Goal: Transaction & Acquisition: Purchase product/service

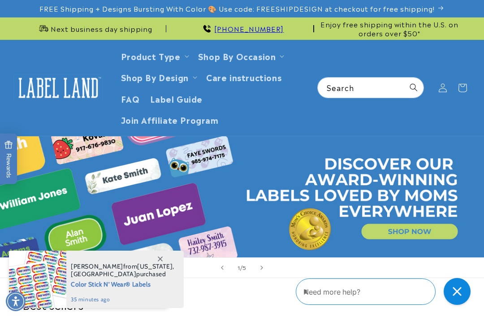
click at [131, 54] on link "Product Type" at bounding box center [151, 56] width 60 height 12
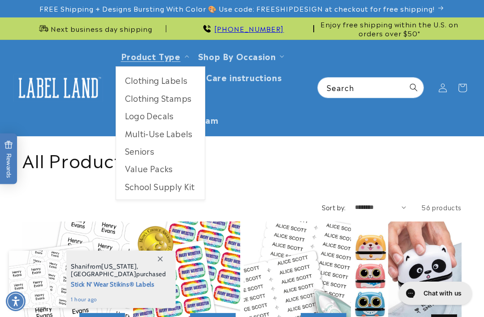
click at [136, 131] on link "Multi-Use Labels" at bounding box center [160, 133] width 89 height 17
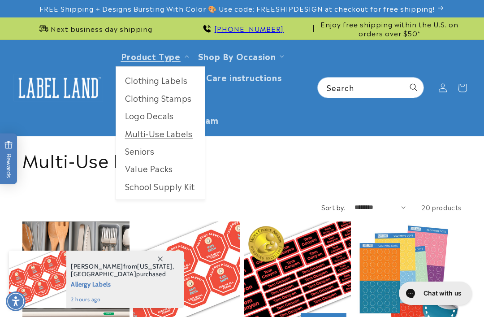
click at [145, 56] on link "Product Type" at bounding box center [151, 56] width 60 height 12
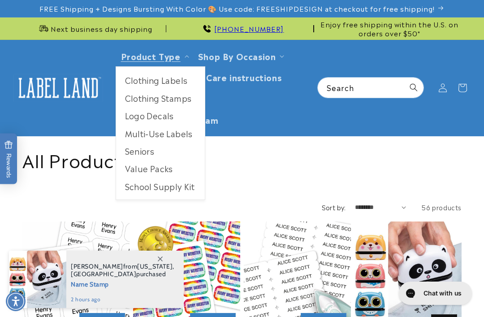
click at [135, 132] on link "Multi-Use Labels" at bounding box center [160, 133] width 89 height 17
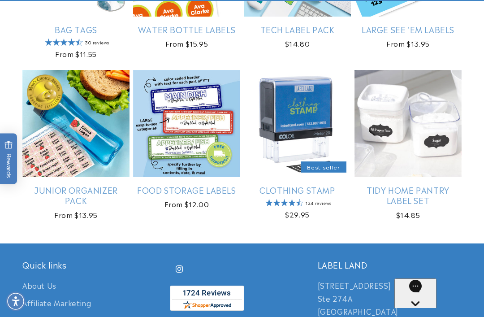
scroll to position [875, 0]
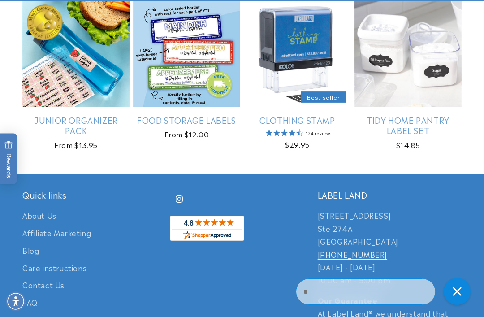
click at [452, 115] on link "Tidy Home Pantry Label Set" at bounding box center [407, 125] width 107 height 21
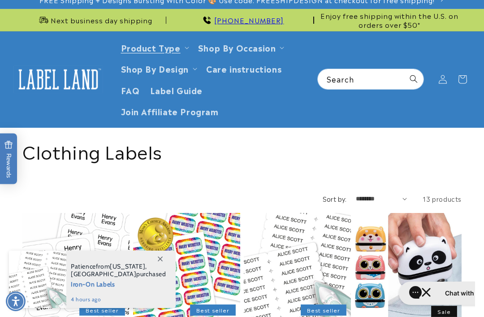
scroll to position [9, 0]
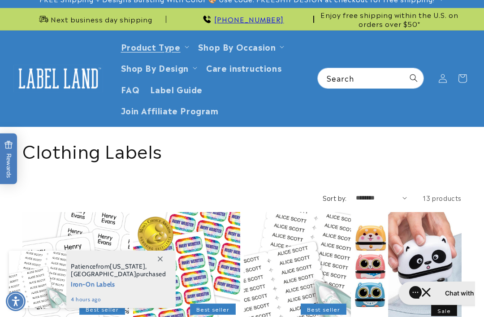
click at [159, 261] on icon at bounding box center [160, 258] width 5 height 5
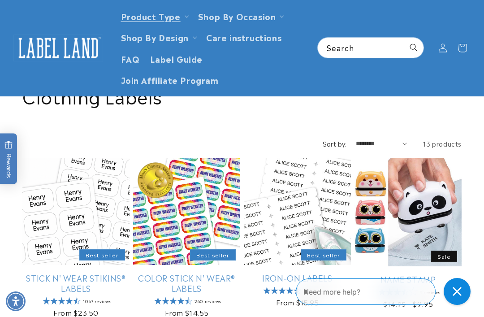
scroll to position [63, 0]
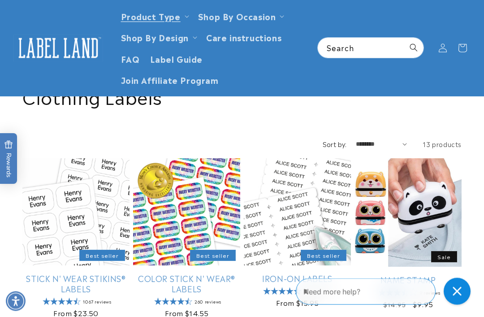
click at [59, 273] on link "Stick N' Wear Stikins® Labels" at bounding box center [75, 283] width 107 height 21
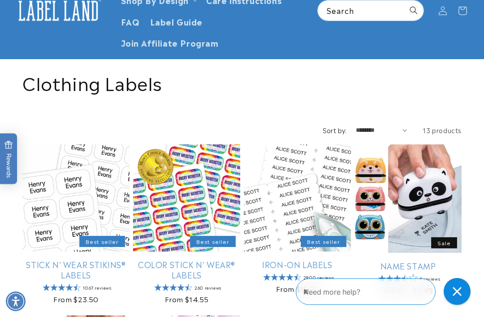
scroll to position [80, 0]
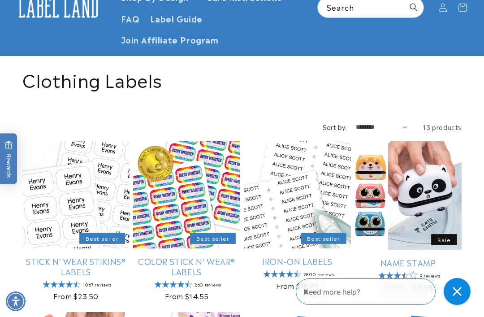
click at [71, 264] on link "Stick N' Wear Stikins® Labels" at bounding box center [75, 266] width 107 height 21
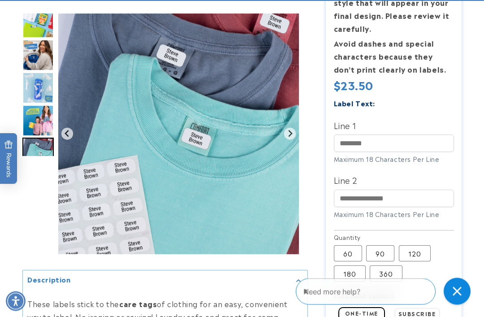
scroll to position [344, 0]
click at [297, 280] on icon "Gallery Viewer" at bounding box center [298, 280] width 4 height 2
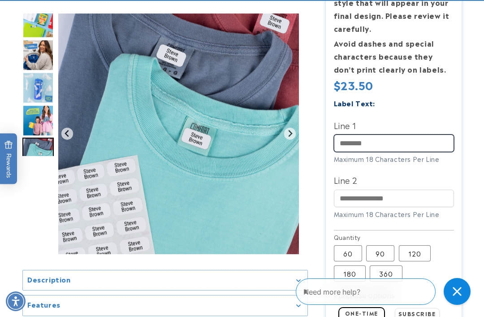
click at [361, 134] on input "Line 1" at bounding box center [394, 142] width 120 height 17
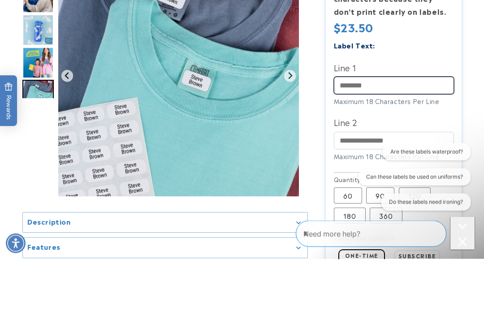
scroll to position [0, 0]
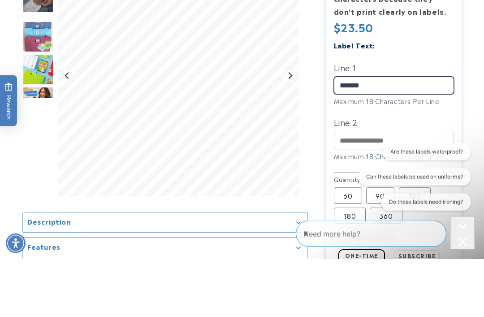
type input "*******"
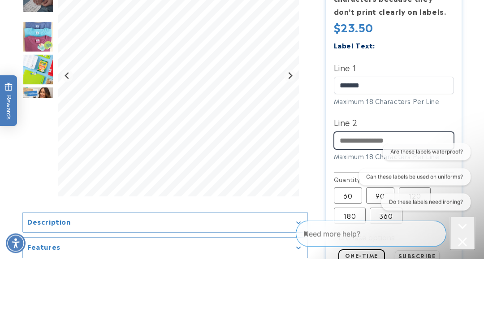
click at [350, 190] on input "Line 2" at bounding box center [394, 198] width 120 height 17
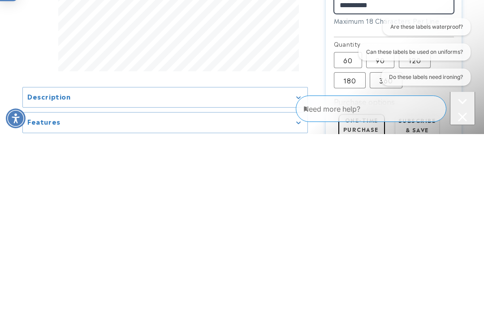
scroll to position [354, 0]
type input "**********"
click at [458, 112] on icon "Close conversation starters" at bounding box center [462, 116] width 9 height 9
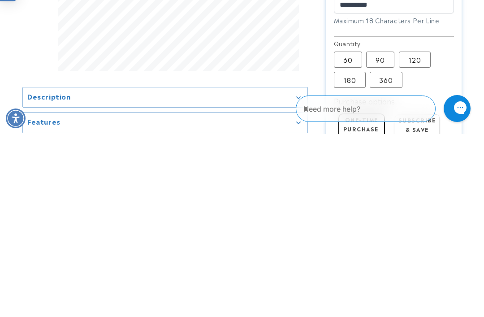
scroll to position [537, 0]
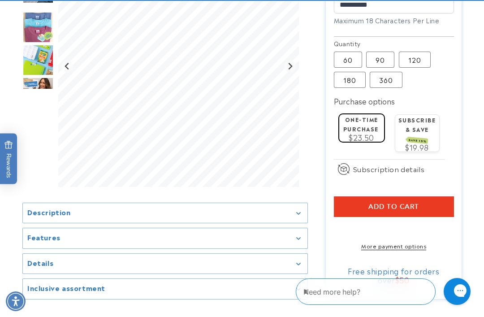
click at [408, 56] on label "120 Variant sold out or unavailable" at bounding box center [415, 60] width 32 height 16
click at [34, 94] on img "Go to slide 6" at bounding box center [37, 92] width 31 height 31
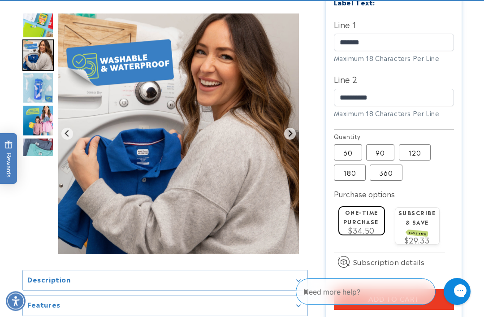
scroll to position [444, 0]
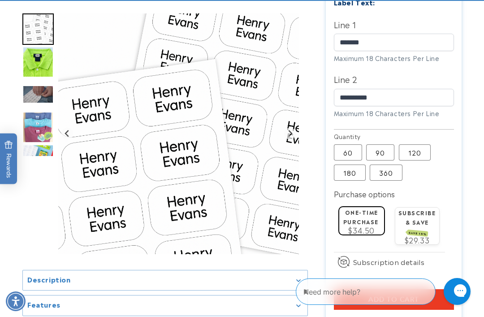
click at [38, 62] on img "Go to slide 2" at bounding box center [37, 61] width 31 height 31
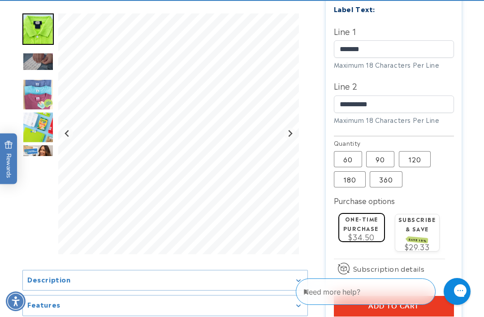
scroll to position [494, 0]
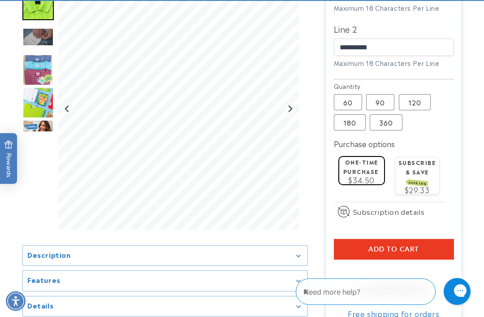
click at [378, 245] on span "Add to cart" at bounding box center [393, 249] width 51 height 8
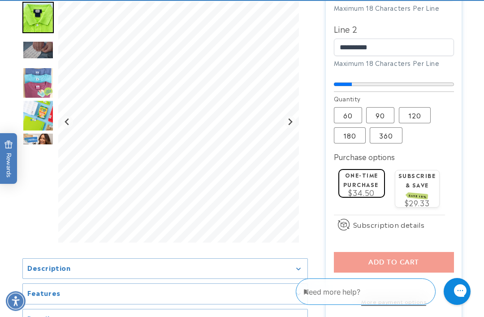
scroll to position [494, 0]
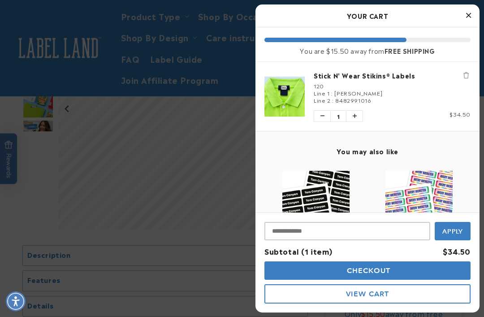
click at [350, 275] on span "Checkout" at bounding box center [367, 270] width 46 height 9
